Goal: Transaction & Acquisition: Purchase product/service

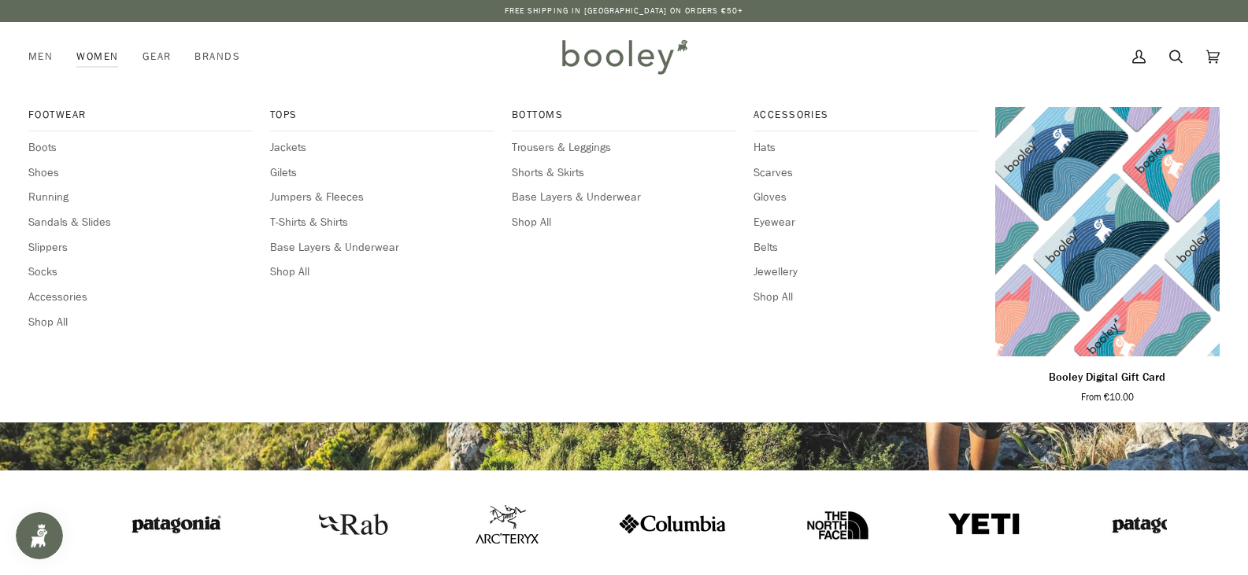
click at [96, 55] on link "Women" at bounding box center [97, 56] width 65 height 69
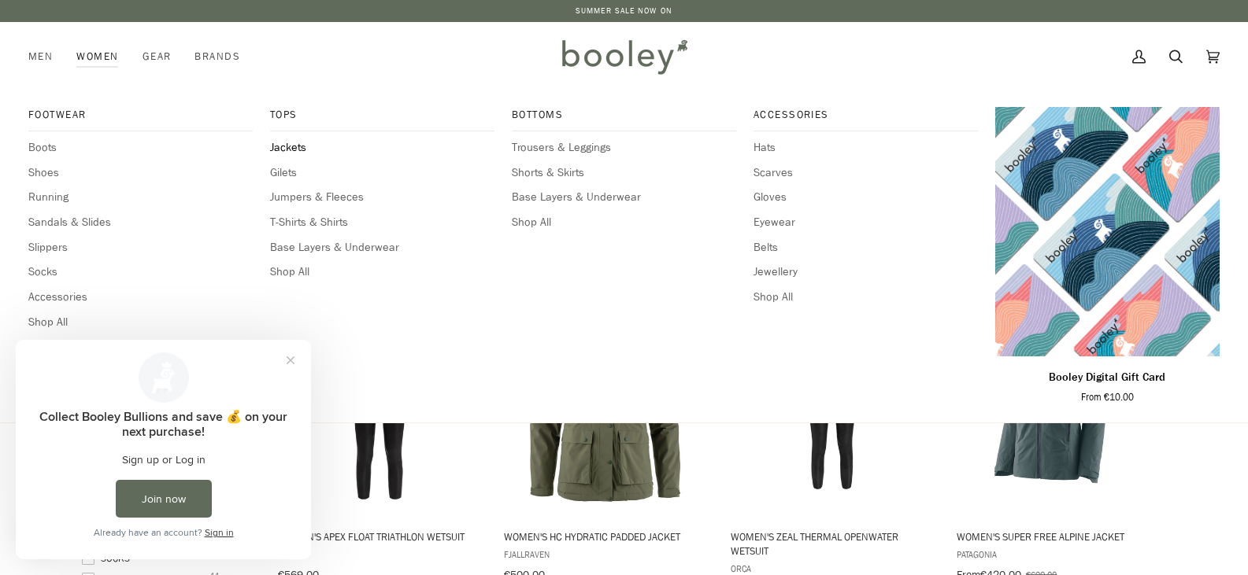
click at [286, 146] on span "Jackets" at bounding box center [382, 147] width 224 height 17
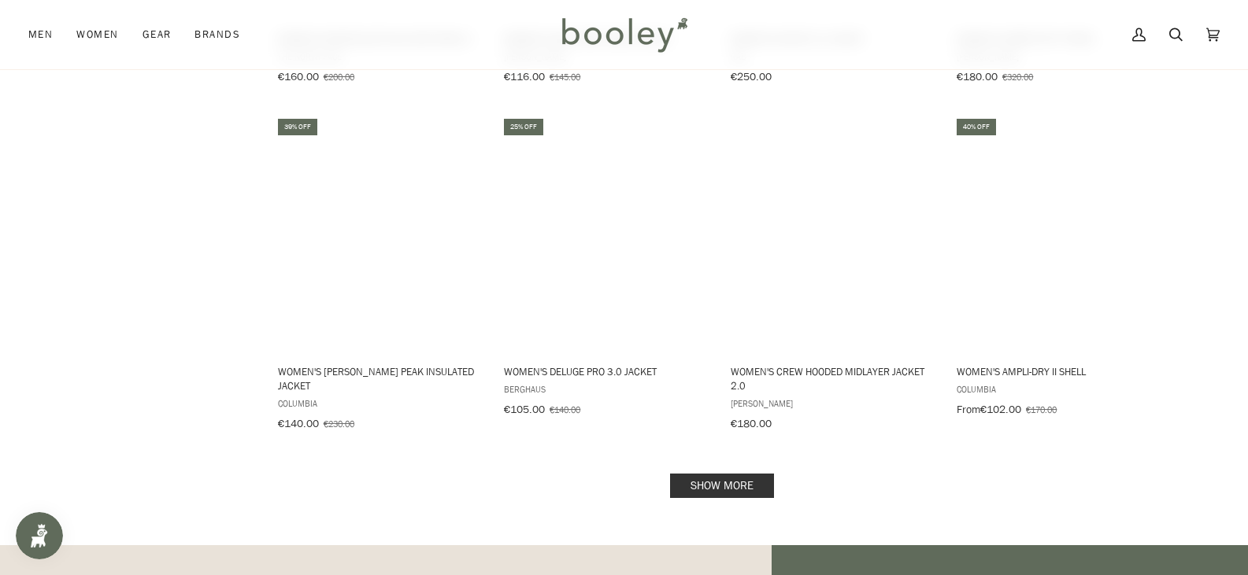
scroll to position [1653, 0]
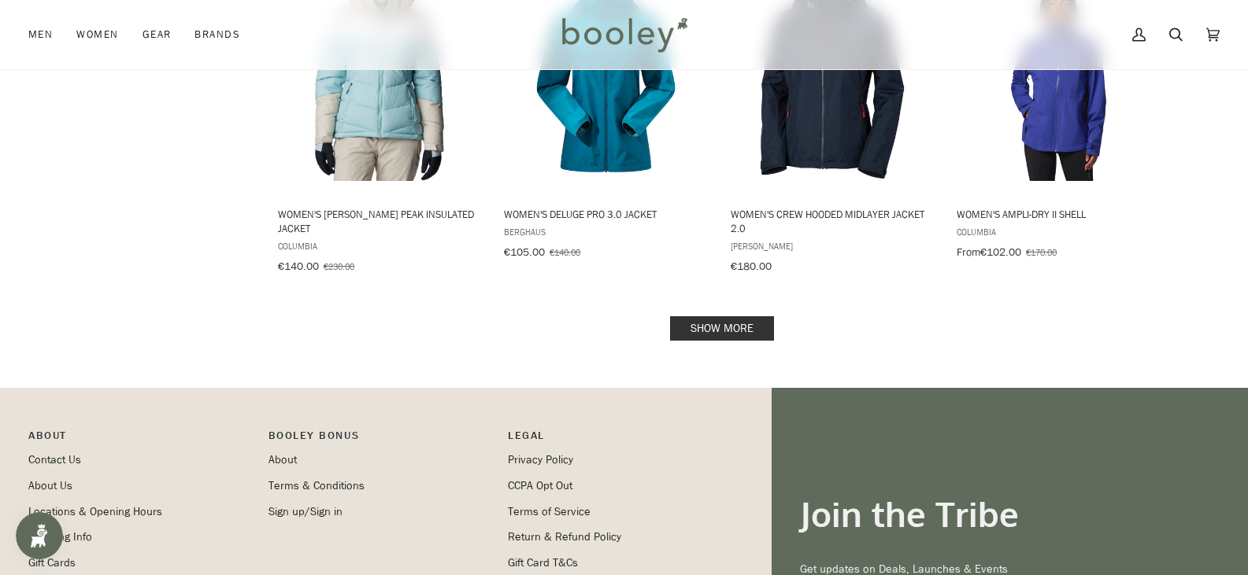
click at [741, 316] on link "Show more" at bounding box center [722, 328] width 104 height 24
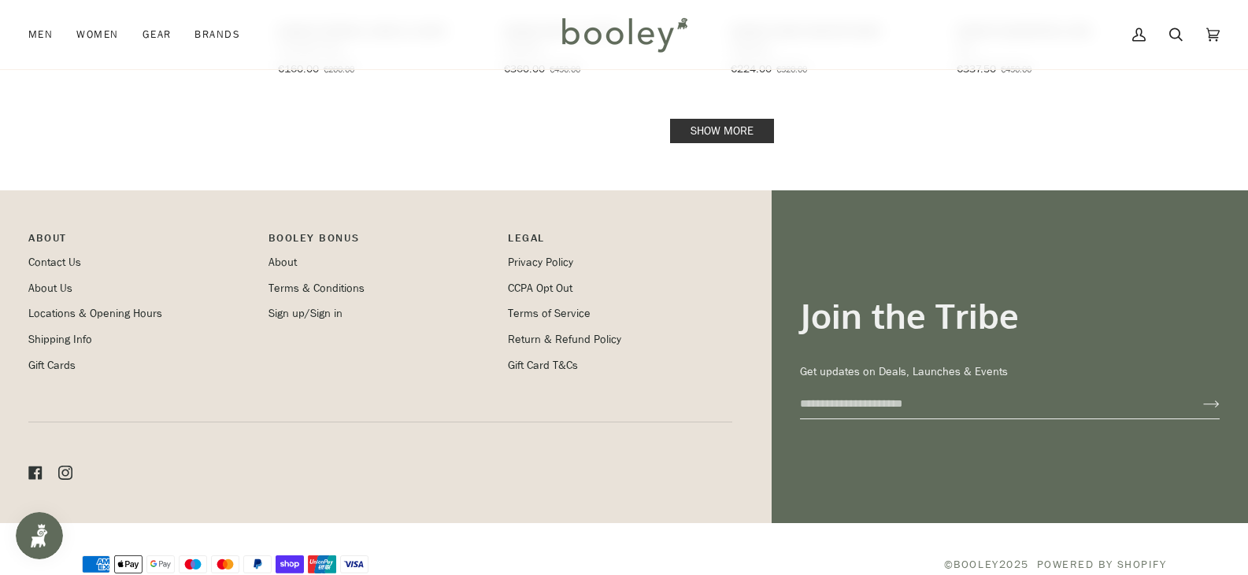
scroll to position [3549, 0]
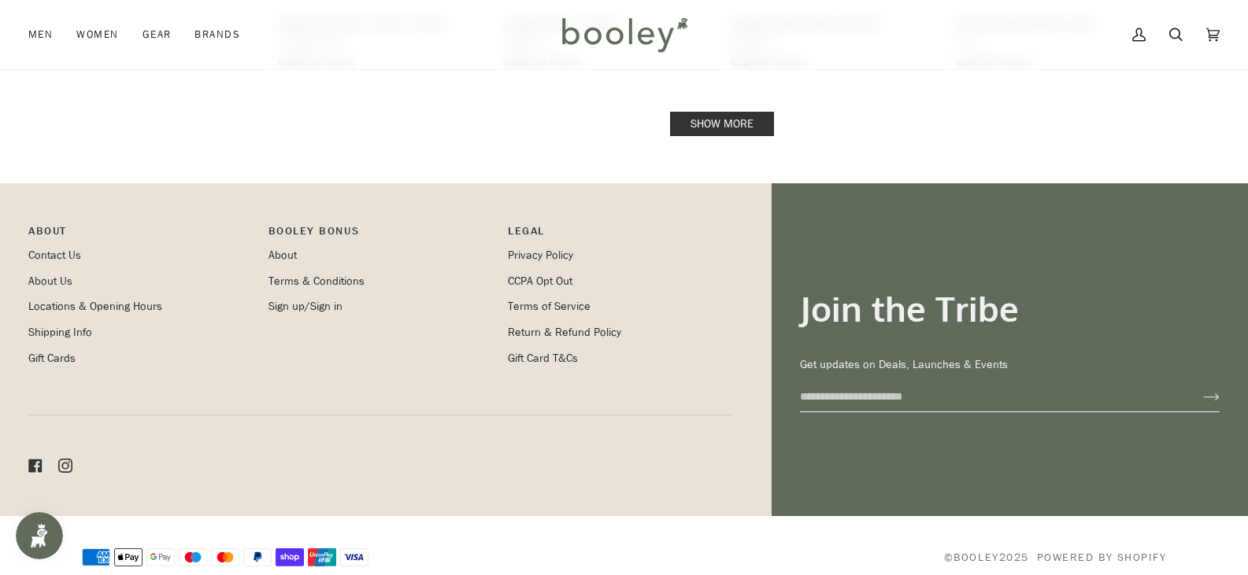
click at [718, 112] on link "Show more" at bounding box center [722, 124] width 104 height 24
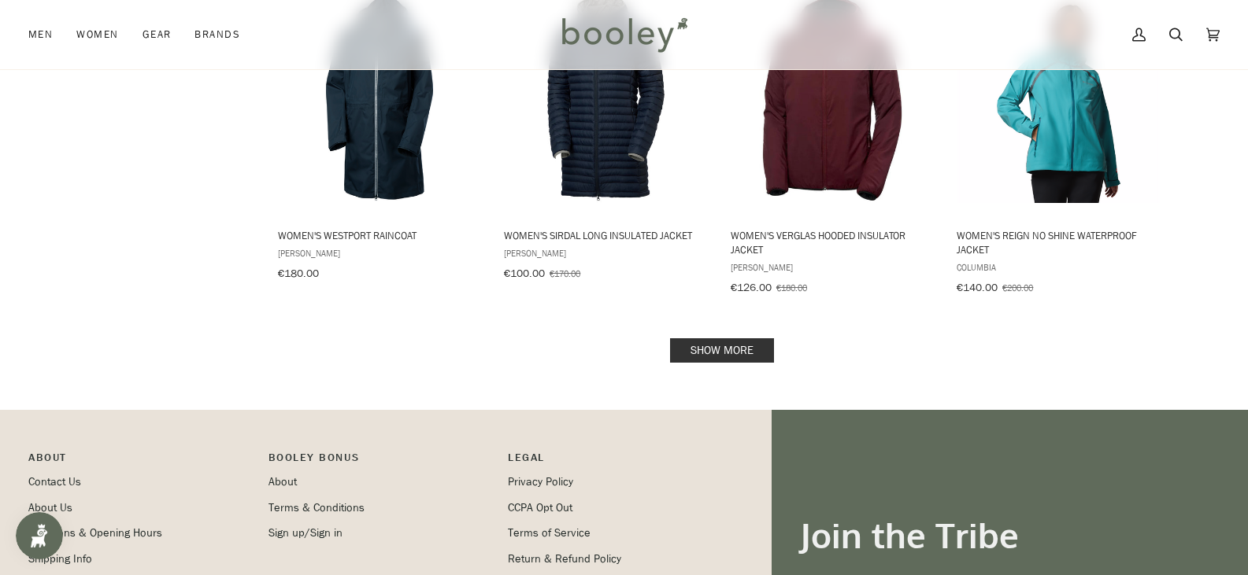
scroll to position [5171, 0]
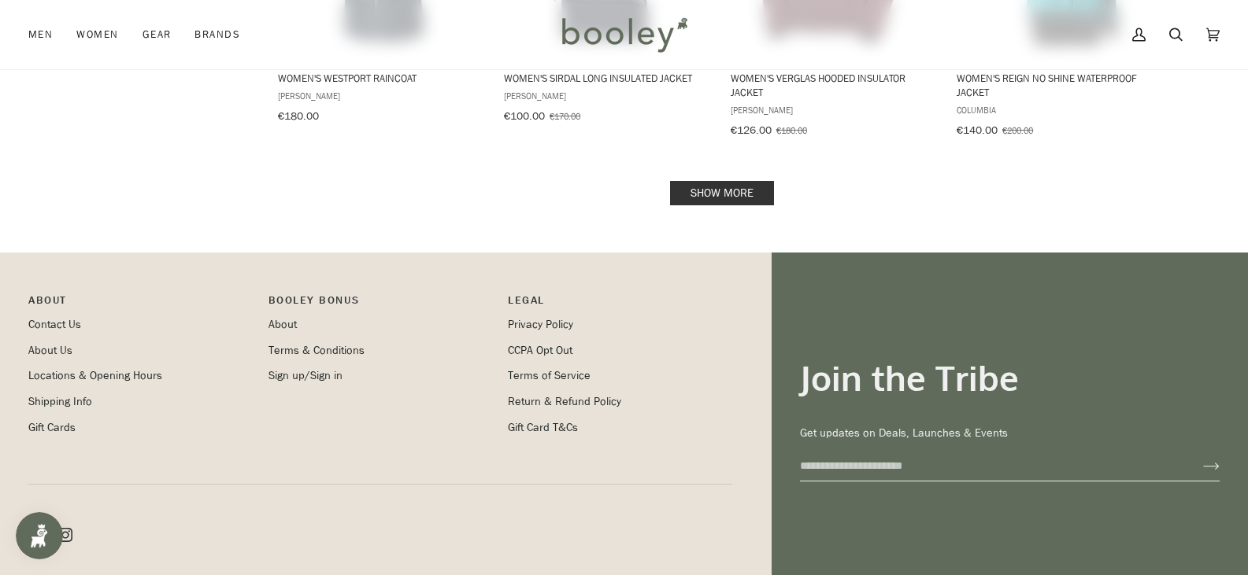
click at [742, 181] on link "Show more" at bounding box center [722, 193] width 104 height 24
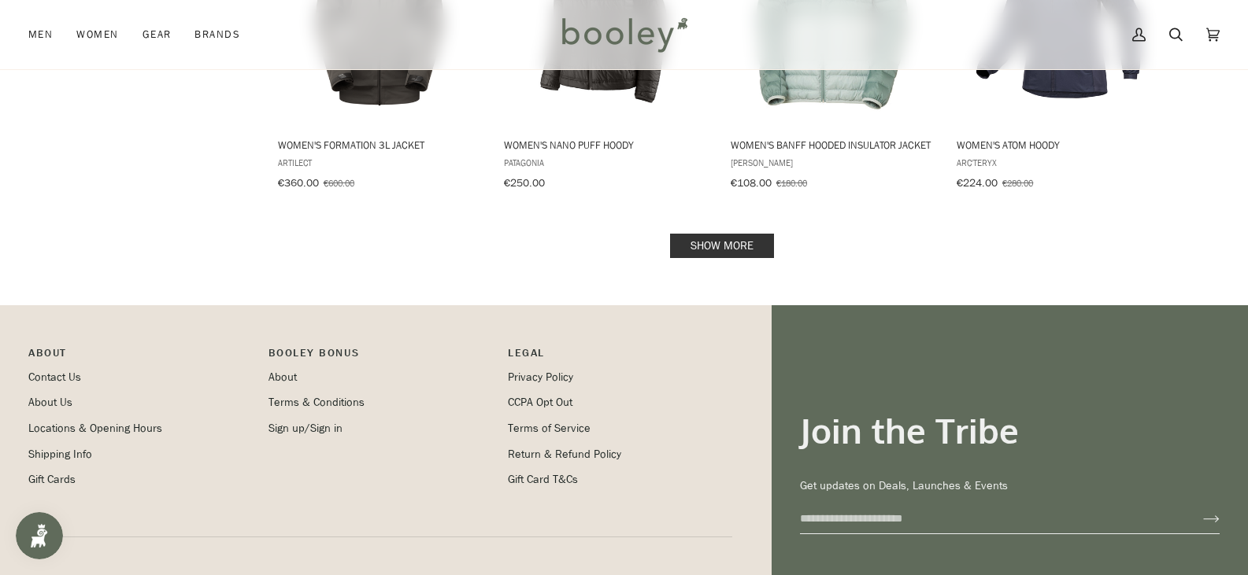
scroll to position [6903, 0]
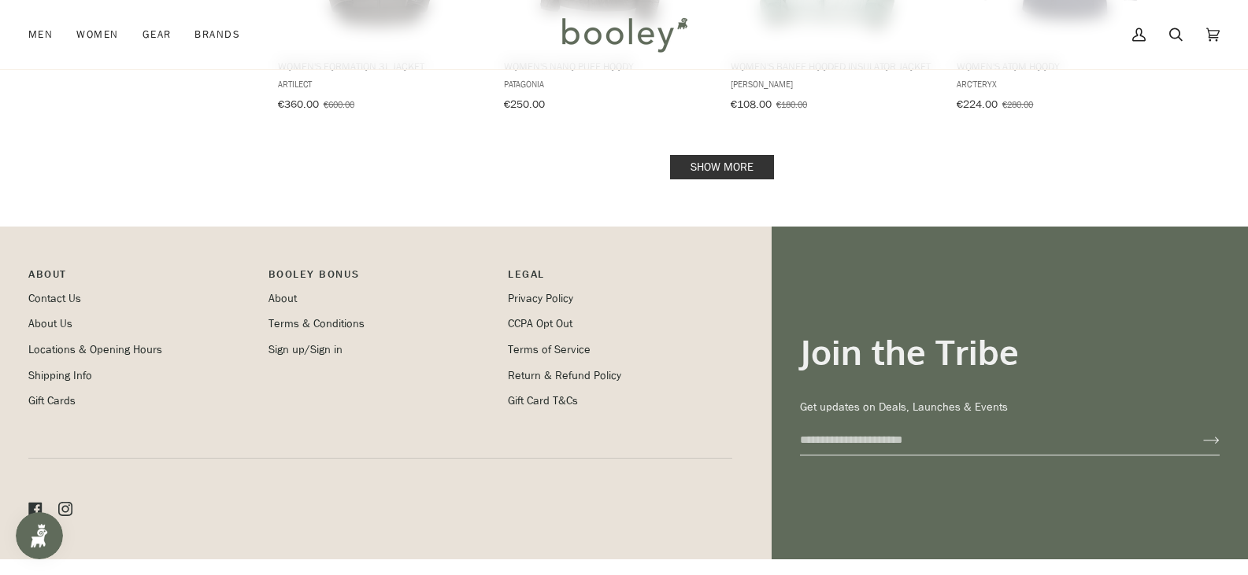
click at [726, 155] on link "Show more" at bounding box center [722, 167] width 104 height 24
